Goal: Entertainment & Leisure: Consume media (video, audio)

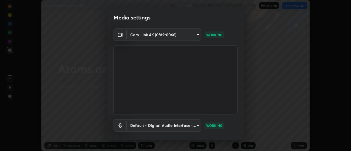
scroll to position [29, 0]
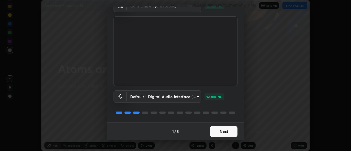
click at [215, 130] on button "Next" at bounding box center [223, 131] width 27 height 11
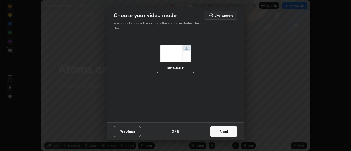
scroll to position [0, 0]
click at [217, 132] on button "Next" at bounding box center [223, 131] width 27 height 11
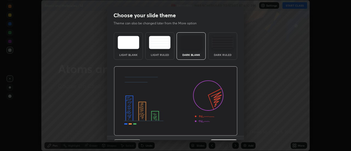
click at [218, 132] on img at bounding box center [176, 101] width 124 height 70
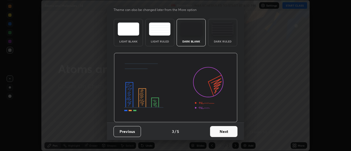
click at [217, 131] on button "Next" at bounding box center [223, 131] width 27 height 11
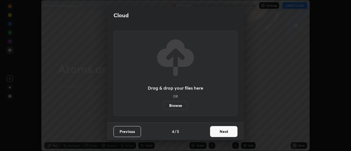
click at [217, 132] on button "Next" at bounding box center [223, 131] width 27 height 11
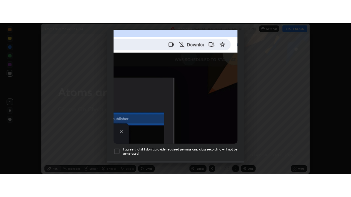
scroll to position [141, 0]
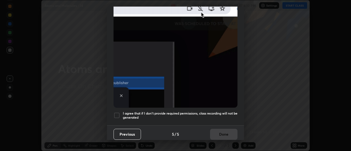
click at [119, 112] on div at bounding box center [117, 115] width 7 height 7
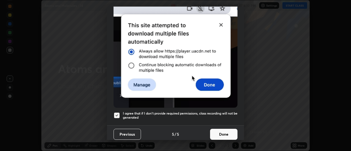
click at [217, 131] on button "Done" at bounding box center [223, 134] width 27 height 11
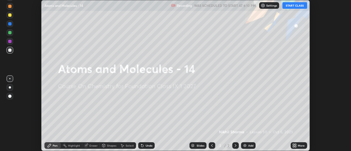
click at [287, 7] on button "START CLASS" at bounding box center [294, 5] width 25 height 7
click at [250, 145] on div "Add" at bounding box center [250, 145] width 5 height 3
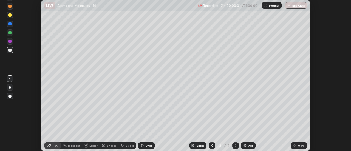
click at [296, 146] on icon at bounding box center [295, 146] width 1 height 1
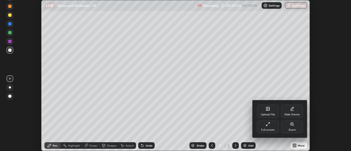
click at [272, 129] on div "Full screen" at bounding box center [268, 130] width 14 height 3
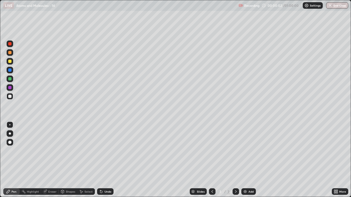
scroll to position [197, 351]
click at [11, 80] on div at bounding box center [9, 78] width 3 height 3
click at [12, 96] on div at bounding box center [10, 96] width 7 height 7
click at [13, 62] on div at bounding box center [10, 61] width 7 height 7
click at [251, 151] on div "Add" at bounding box center [248, 192] width 15 height 7
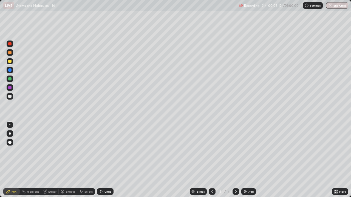
click at [10, 97] on div at bounding box center [9, 96] width 3 height 3
click at [13, 62] on div at bounding box center [10, 61] width 7 height 7
click at [13, 97] on div at bounding box center [10, 96] width 7 height 7
click at [13, 72] on div at bounding box center [10, 70] width 7 height 7
click at [12, 97] on div at bounding box center [10, 96] width 7 height 7
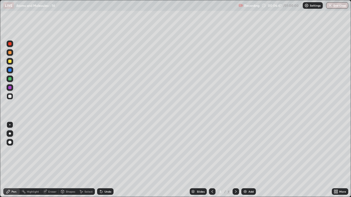
click at [11, 70] on div at bounding box center [9, 70] width 3 height 3
click at [12, 43] on div at bounding box center [10, 44] width 7 height 7
click at [245, 151] on img at bounding box center [245, 192] width 4 height 4
click at [12, 98] on div at bounding box center [10, 96] width 7 height 7
click at [212, 151] on icon at bounding box center [212, 192] width 4 height 4
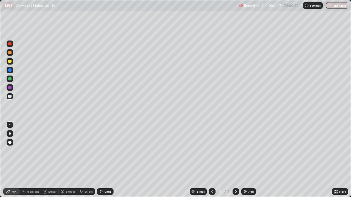
click at [236, 151] on icon at bounding box center [236, 192] width 4 height 4
click at [12, 63] on div at bounding box center [10, 61] width 7 height 7
click at [112, 151] on div "Undo" at bounding box center [105, 192] width 16 height 7
click at [111, 151] on div "Undo" at bounding box center [105, 192] width 16 height 7
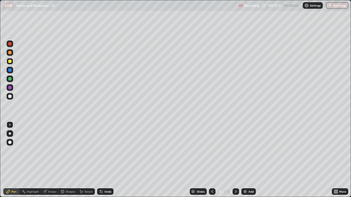
click at [111, 151] on div "Undo" at bounding box center [105, 192] width 16 height 7
click at [106, 151] on div "Undo" at bounding box center [105, 192] width 16 height 7
click at [12, 97] on div at bounding box center [10, 96] width 7 height 7
click at [13, 97] on div at bounding box center [10, 96] width 7 height 7
click at [247, 151] on img at bounding box center [245, 192] width 4 height 4
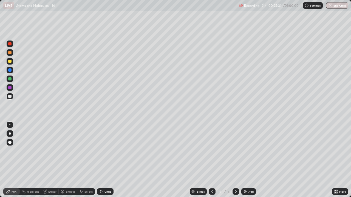
click at [11, 63] on div at bounding box center [10, 61] width 7 height 7
click at [102, 151] on icon at bounding box center [101, 192] width 4 height 4
